Goal: Task Accomplishment & Management: Use online tool/utility

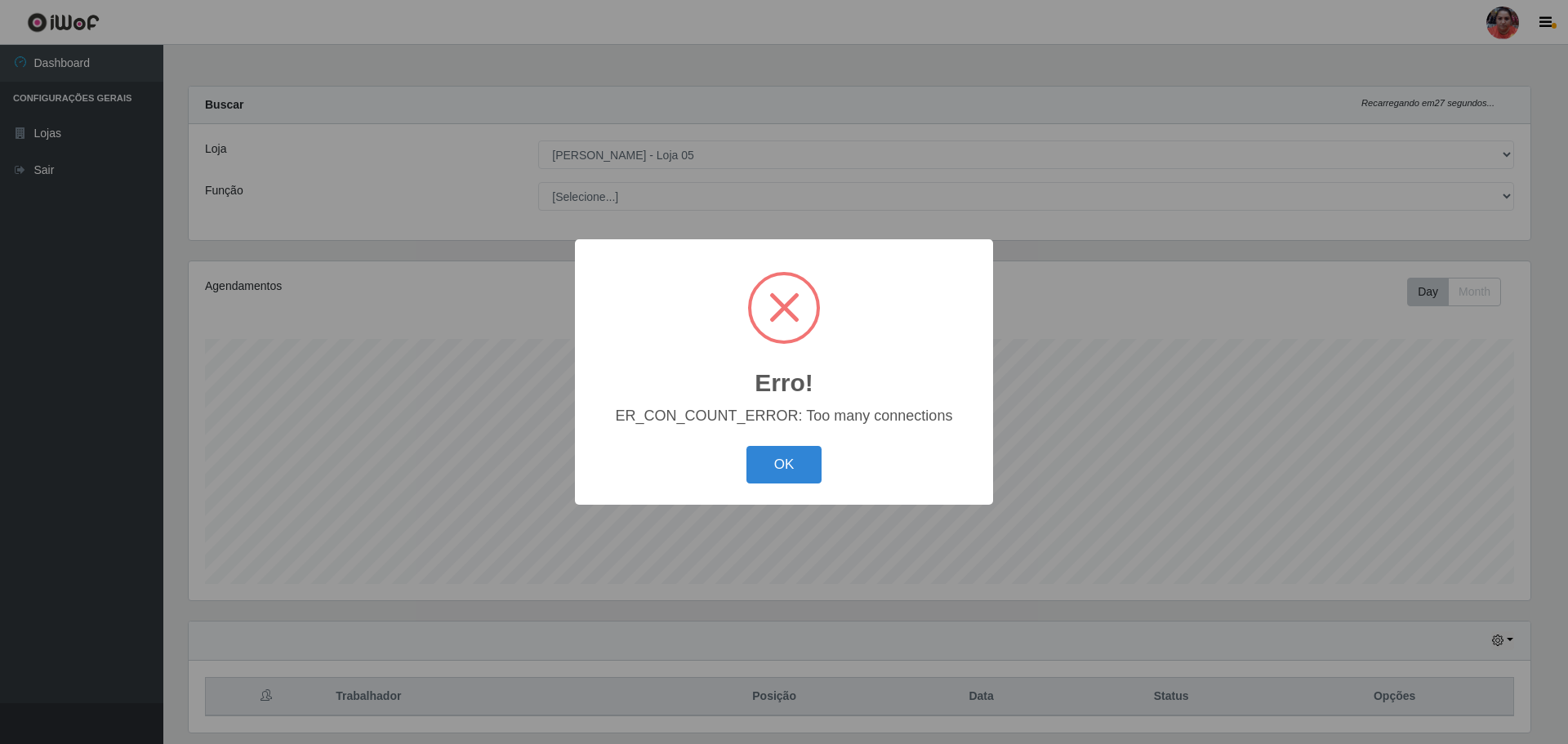
select select "252"
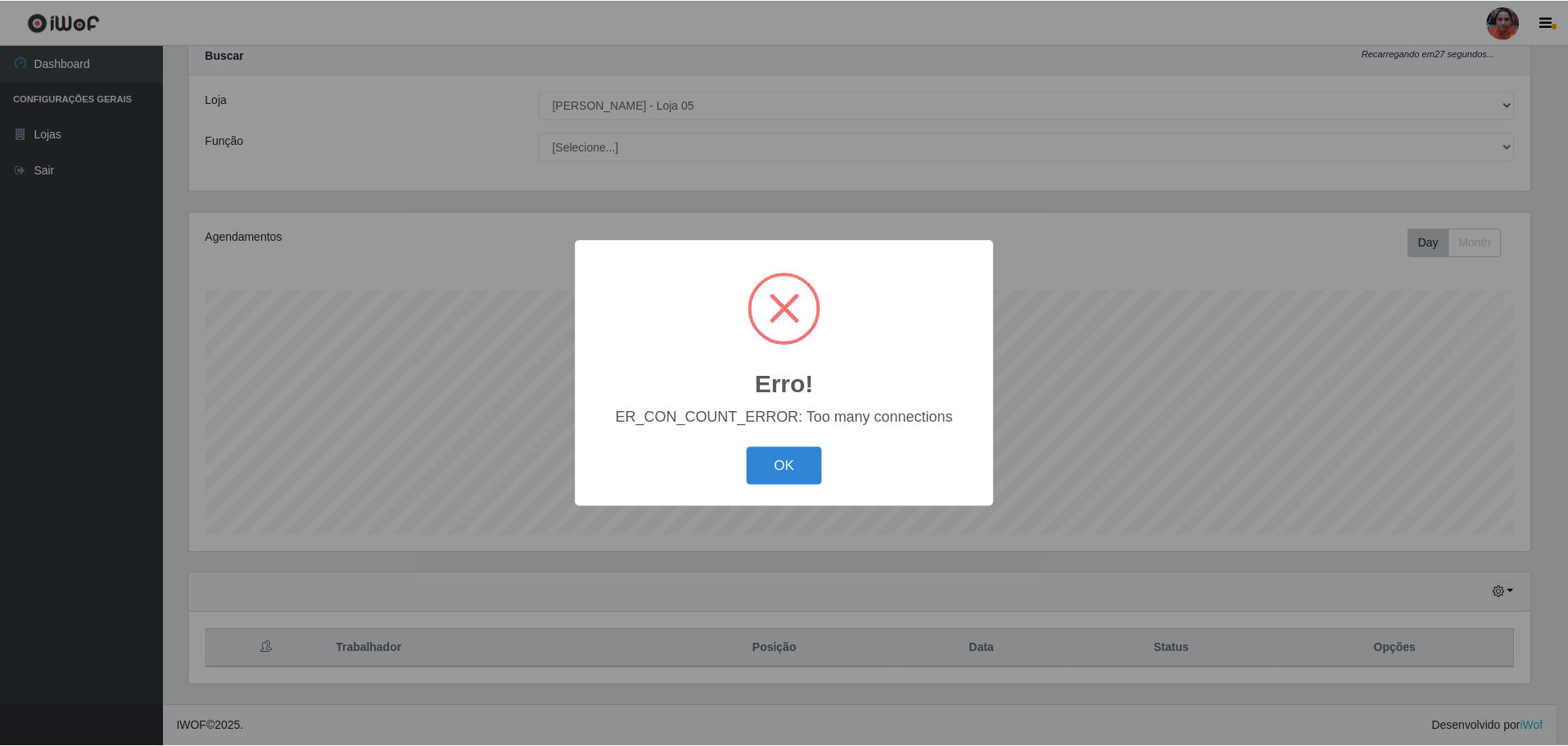
scroll to position [339, 1345]
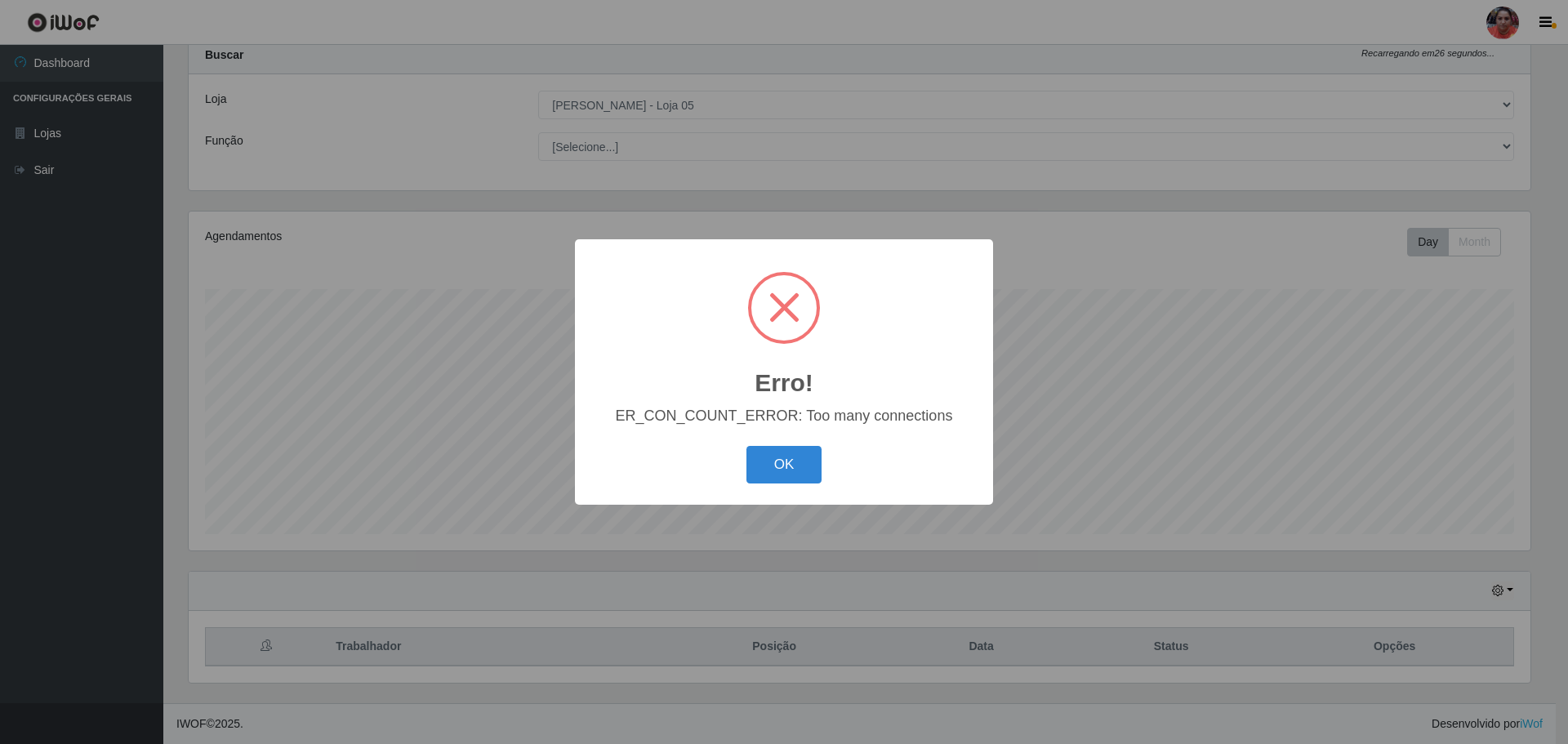
click at [784, 304] on span at bounding box center [784, 307] width 31 height 31
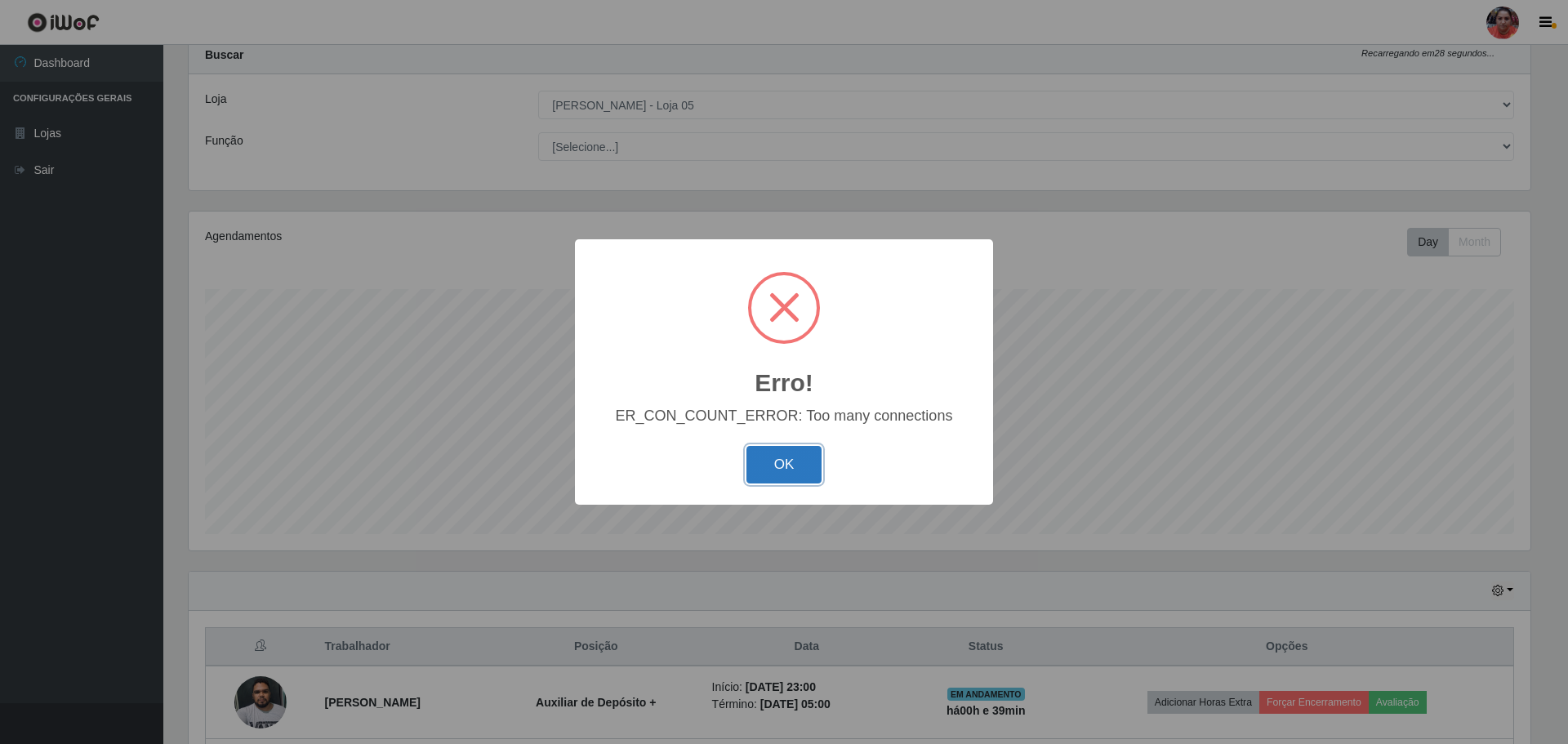
click at [791, 478] on button "OK" at bounding box center [784, 465] width 76 height 38
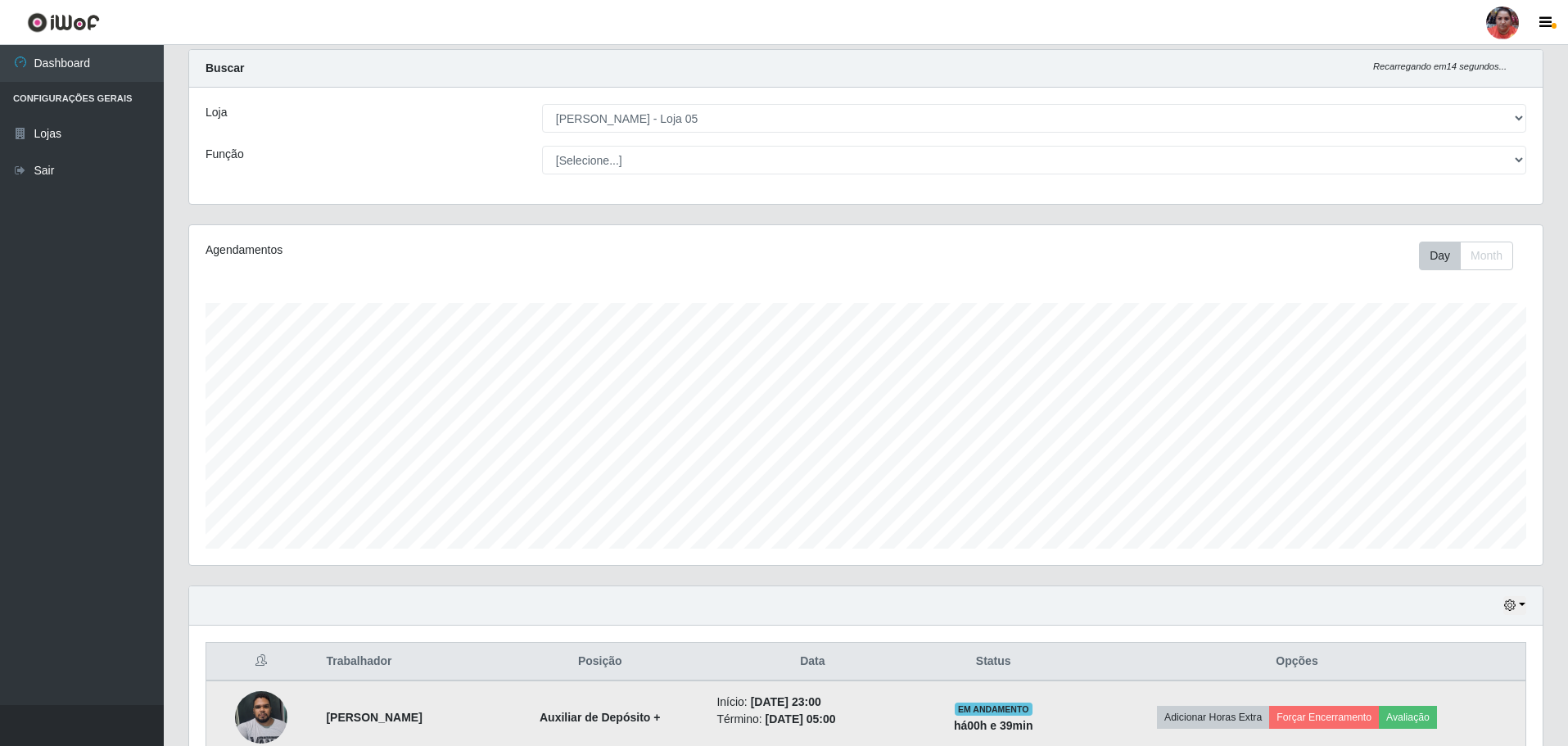
scroll to position [0, 0]
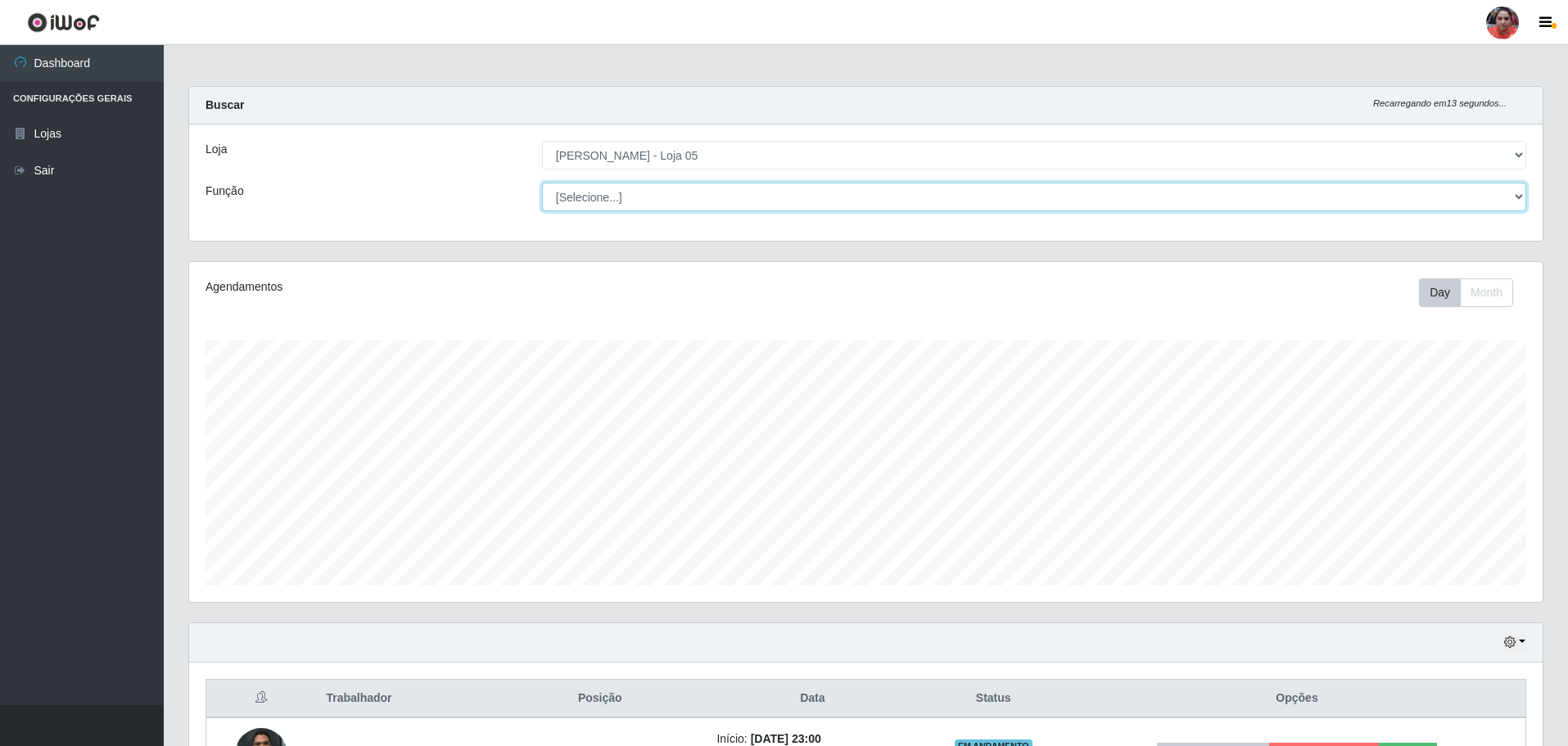
click at [688, 195] on select "[Selecione...] ASG ASG + ASG ++ Auxiliar de Depósito Auxiliar de Depósito + Aux…" at bounding box center [1034, 197] width 984 height 29
select select "22"
click at [542, 183] on select "[Selecione...] ASG ASG + ASG ++ Auxiliar de Depósito Auxiliar de Depósito + Aux…" at bounding box center [1034, 197] width 984 height 29
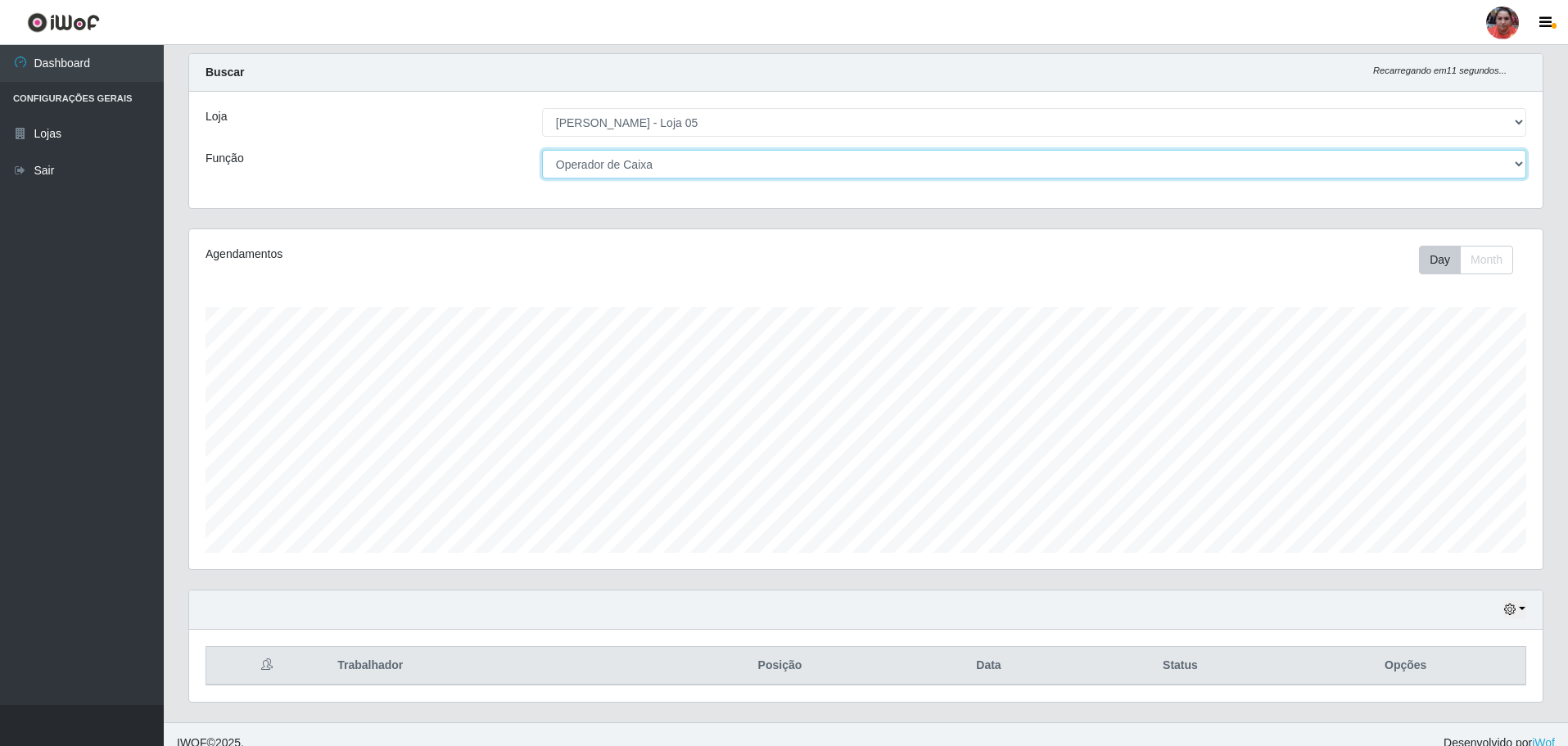
scroll to position [50, 0]
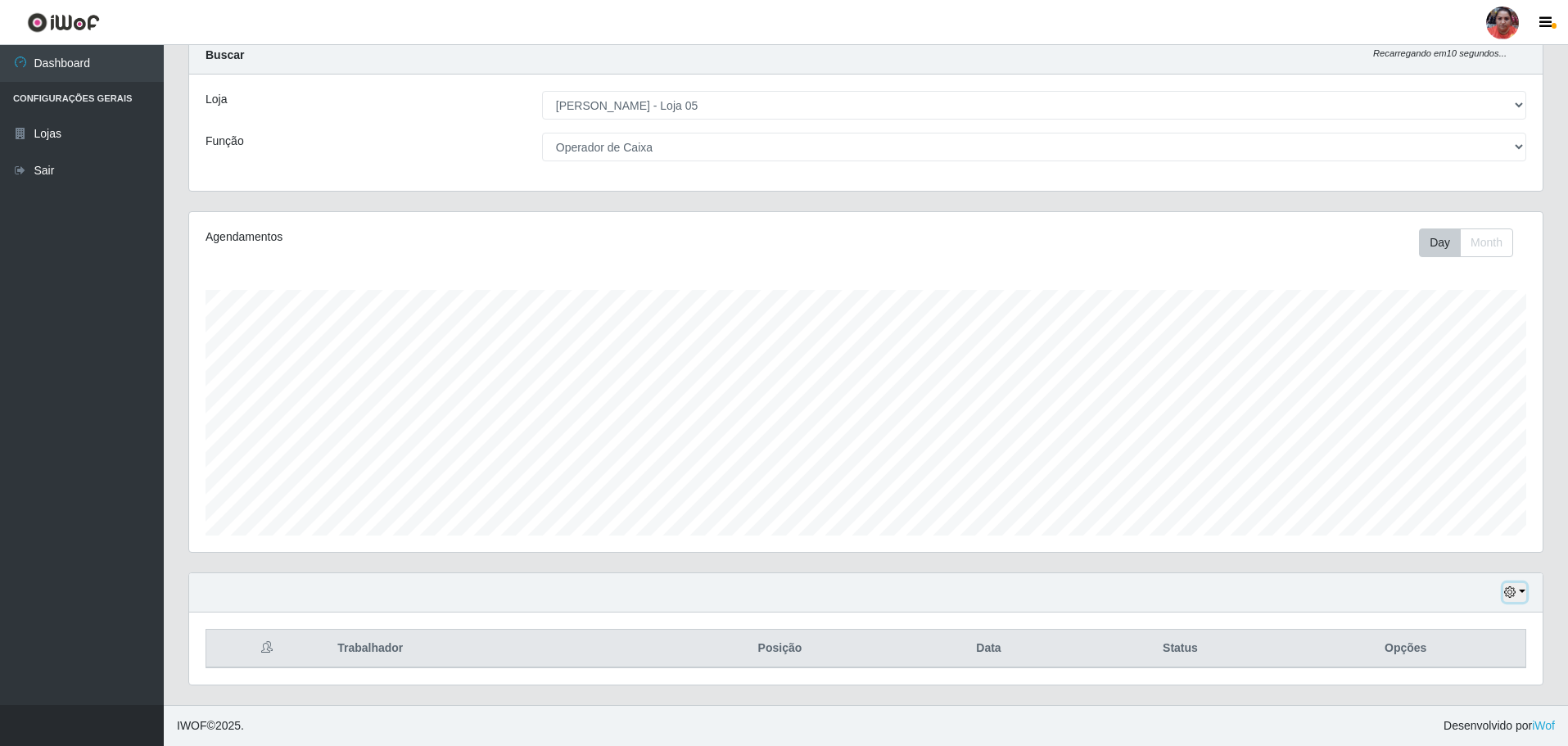
click at [1517, 592] on button "button" at bounding box center [1515, 593] width 23 height 19
click at [1445, 502] on button "3 dias" at bounding box center [1460, 497] width 129 height 34
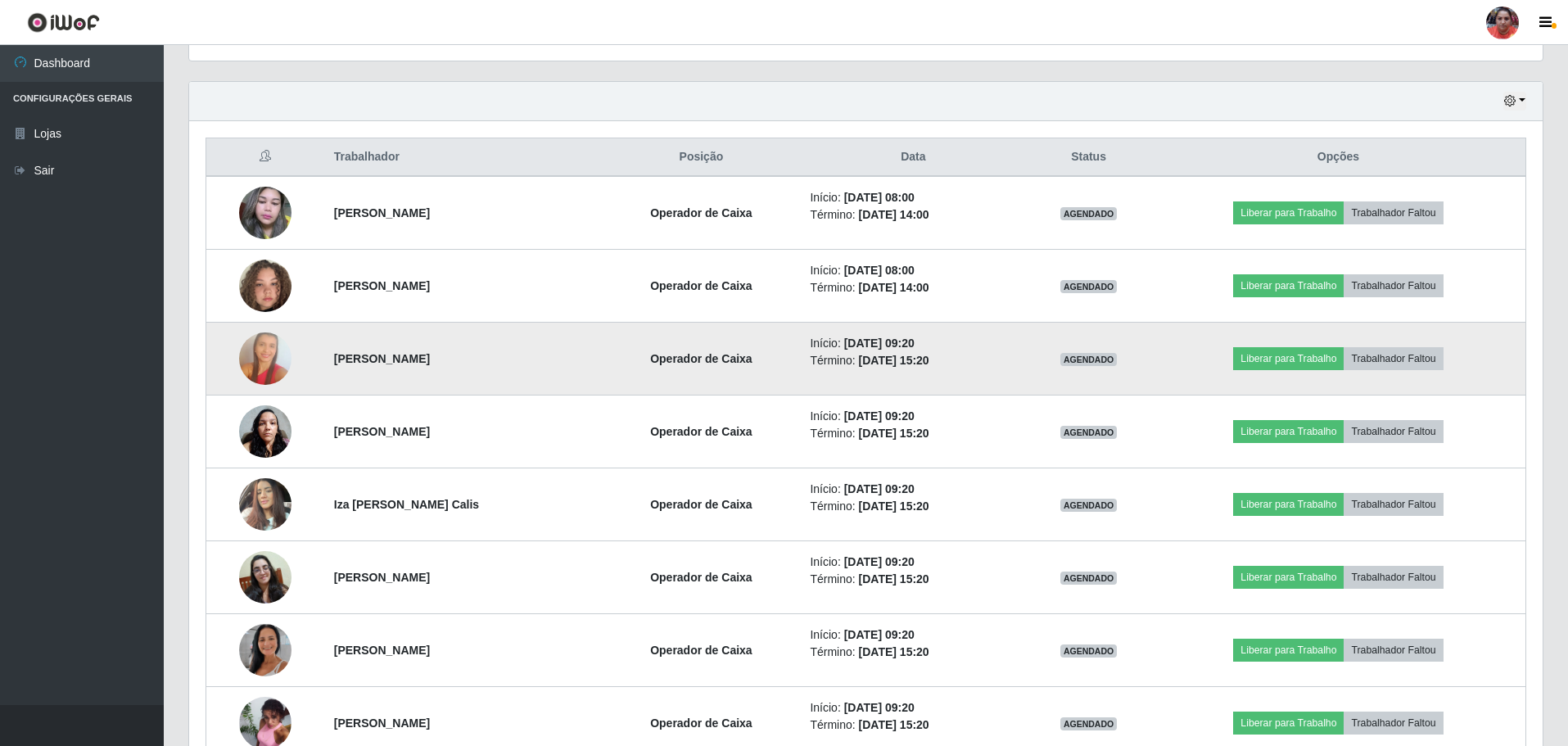
scroll to position [623, 0]
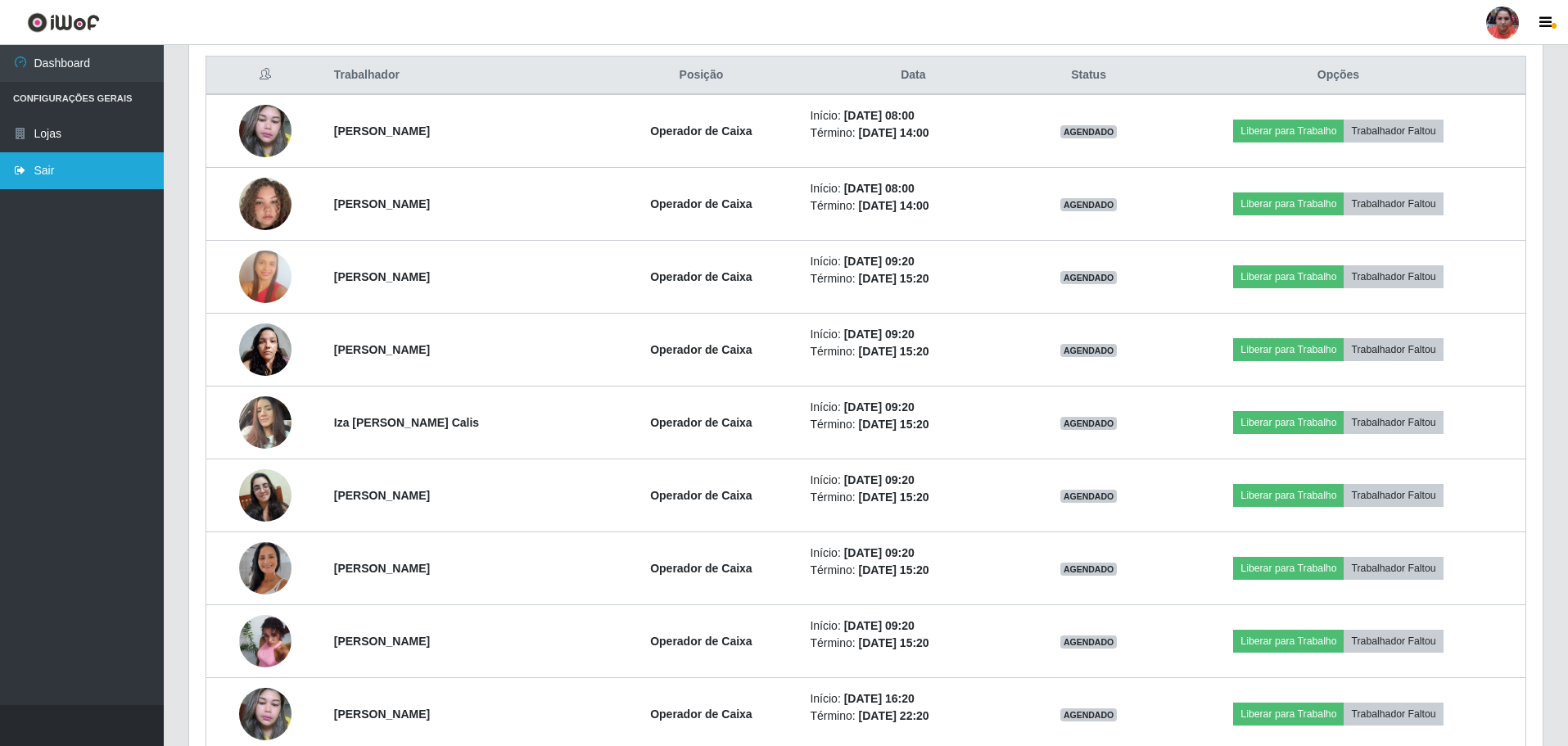
click at [46, 157] on link "Sair" at bounding box center [81, 171] width 164 height 37
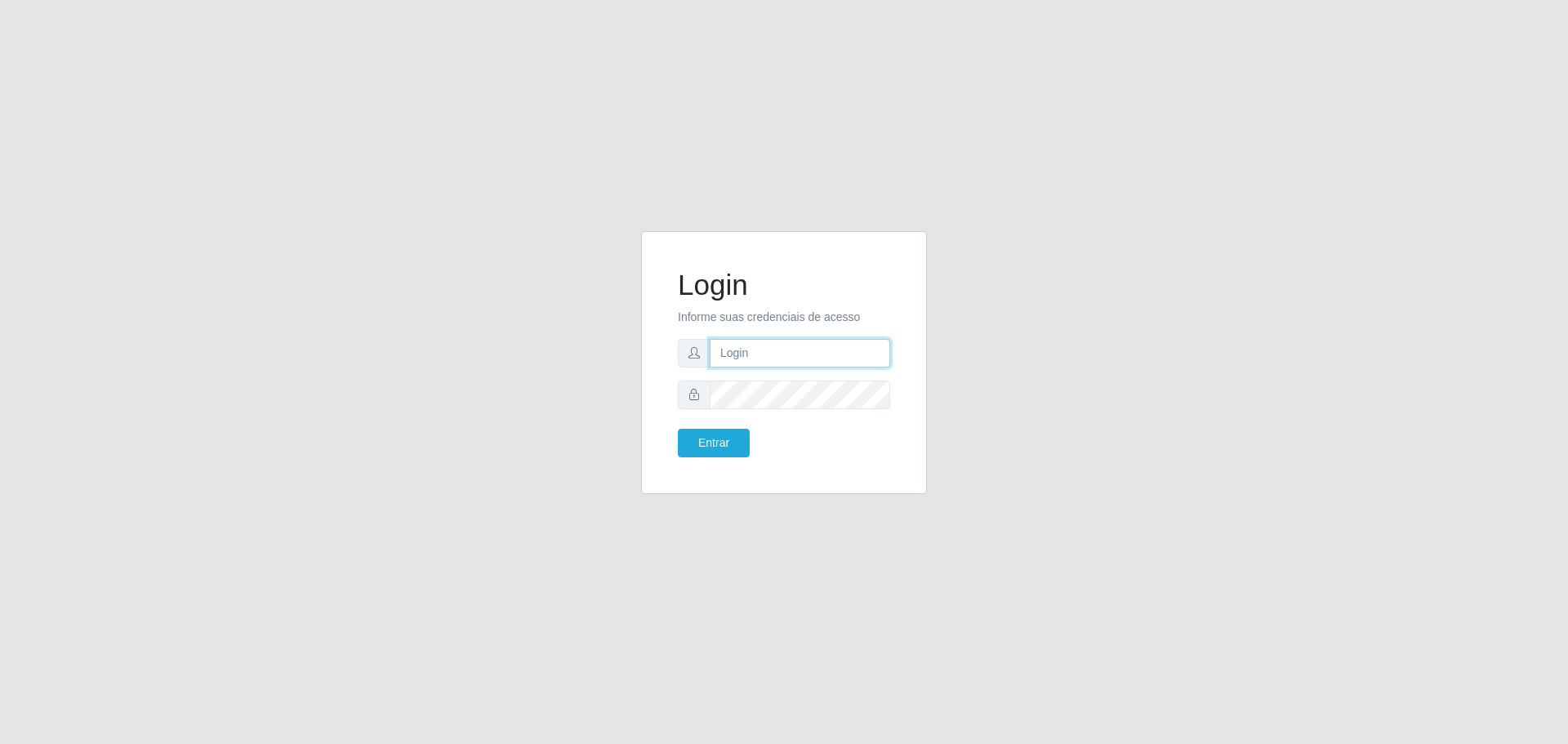
type input "[EMAIL_ADDRESS][DOMAIN_NAME]"
